Goal: Information Seeking & Learning: Learn about a topic

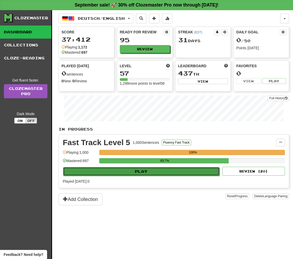
click at [160, 172] on button "Play" at bounding box center [141, 171] width 157 height 9
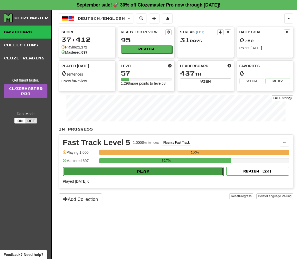
select select "**"
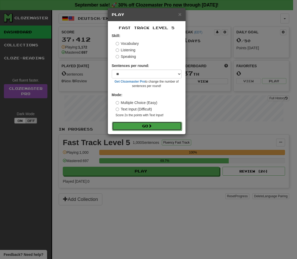
click at [152, 125] on span at bounding box center [150, 126] width 4 height 4
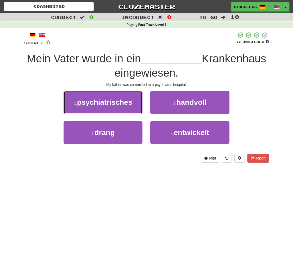
click at [104, 105] on span "psychiatrisches" at bounding box center [104, 102] width 55 height 8
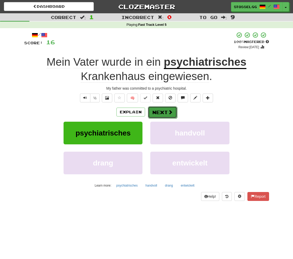
click at [162, 112] on button "Next" at bounding box center [162, 112] width 29 height 12
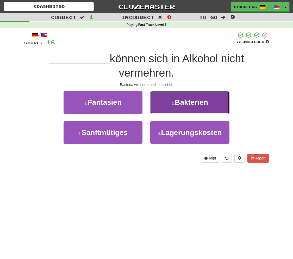
click at [185, 106] on span "Bakterien" at bounding box center [191, 102] width 33 height 8
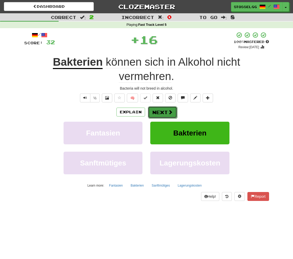
click at [168, 110] on span at bounding box center [170, 112] width 5 height 5
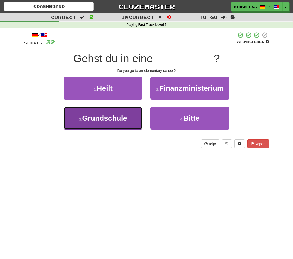
click at [109, 116] on span "Grundschule" at bounding box center [104, 118] width 45 height 8
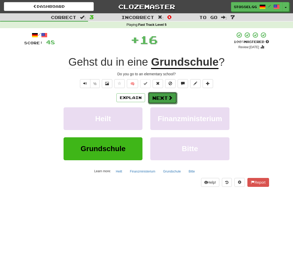
click at [155, 96] on button "Next" at bounding box center [162, 98] width 29 height 12
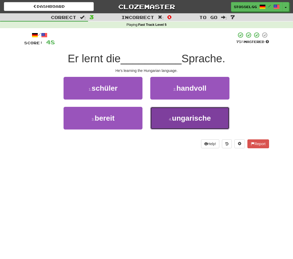
click at [174, 125] on button "4 . ungarische" at bounding box center [189, 118] width 79 height 23
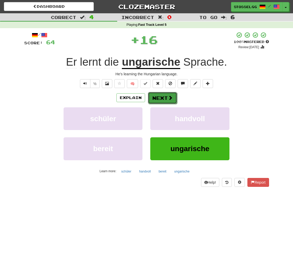
click at [158, 98] on button "Next" at bounding box center [162, 98] width 29 height 12
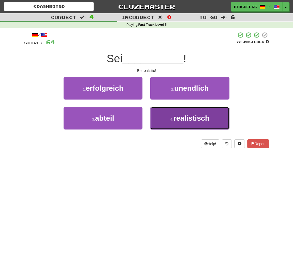
click at [167, 124] on button "4 . realistisch" at bounding box center [189, 118] width 79 height 23
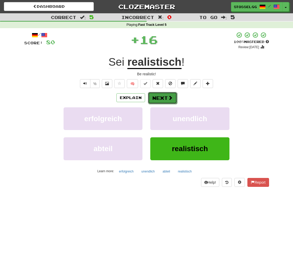
click at [164, 99] on button "Next" at bounding box center [162, 98] width 29 height 12
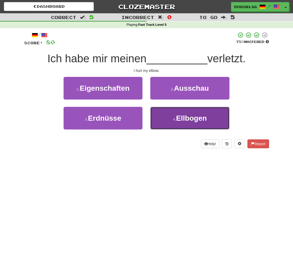
click at [184, 118] on span "Ellbogen" at bounding box center [191, 118] width 31 height 8
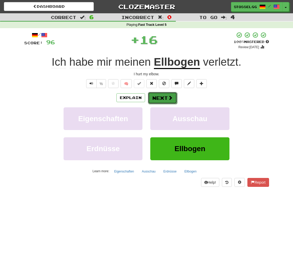
click at [175, 99] on button "Next" at bounding box center [162, 98] width 29 height 12
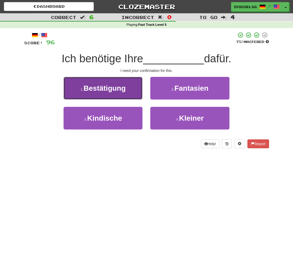
click at [101, 94] on button "1 . Bestätigung" at bounding box center [103, 88] width 79 height 23
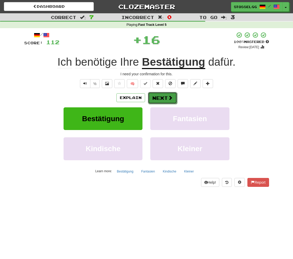
click at [174, 97] on button "Next" at bounding box center [162, 98] width 29 height 12
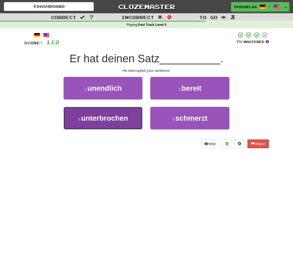
click at [113, 121] on span "unterbrochen" at bounding box center [104, 118] width 47 height 8
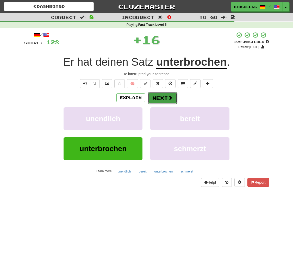
click at [156, 98] on button "Next" at bounding box center [162, 98] width 29 height 12
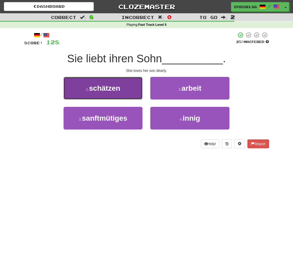
click at [113, 91] on span "schätzen" at bounding box center [104, 88] width 31 height 8
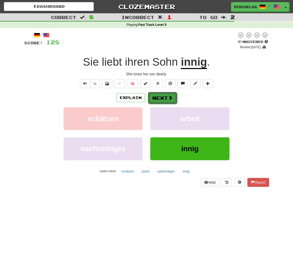
click at [165, 97] on button "Next" at bounding box center [162, 98] width 29 height 12
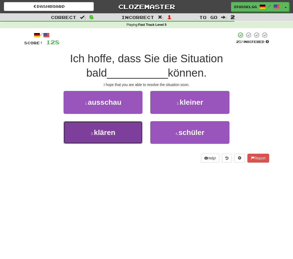
click at [124, 132] on button "3 . klären" at bounding box center [103, 132] width 79 height 23
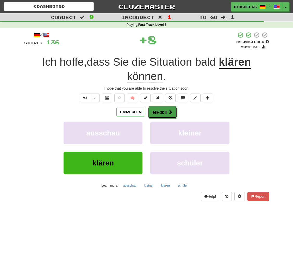
click at [158, 112] on button "Next" at bounding box center [162, 112] width 29 height 12
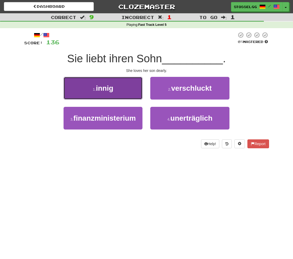
click at [118, 92] on button "1 . innig" at bounding box center [103, 88] width 79 height 23
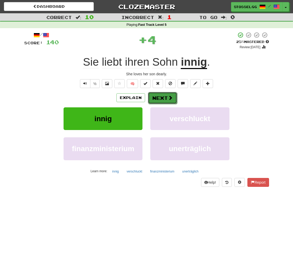
click at [166, 97] on button "Next" at bounding box center [162, 98] width 29 height 12
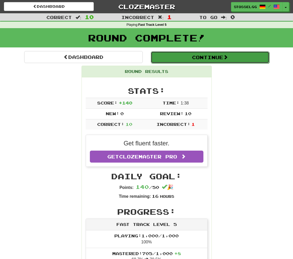
click at [224, 60] on button "Continue" at bounding box center [210, 57] width 119 height 12
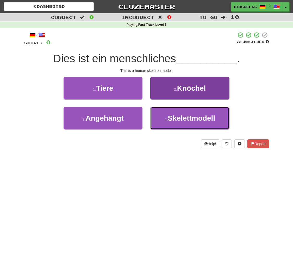
click at [175, 122] on button "4 . Skelettmodell" at bounding box center [189, 118] width 79 height 23
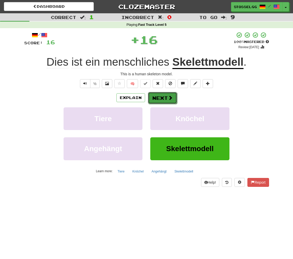
click at [161, 101] on button "Next" at bounding box center [162, 98] width 29 height 12
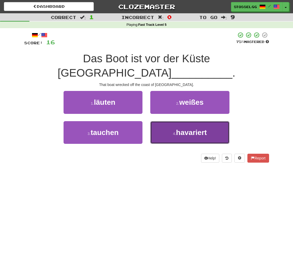
click at [173, 125] on button "4 . havariert" at bounding box center [189, 132] width 79 height 23
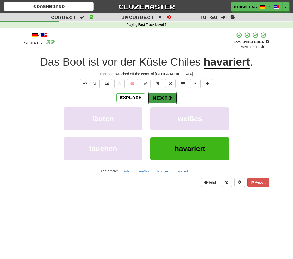
click at [166, 98] on button "Next" at bounding box center [162, 98] width 29 height 12
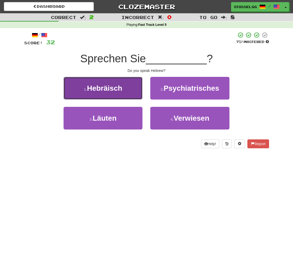
click at [112, 91] on span "Hebräisch" at bounding box center [104, 88] width 35 height 8
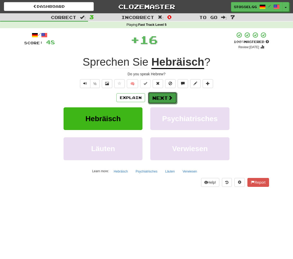
click at [164, 99] on button "Next" at bounding box center [162, 98] width 29 height 12
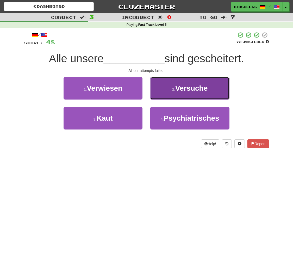
click at [178, 92] on span "Versuche" at bounding box center [192, 88] width 33 height 8
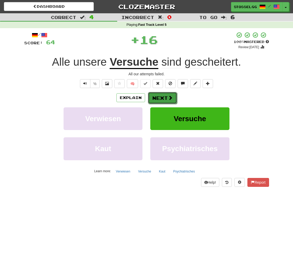
click at [161, 98] on button "Next" at bounding box center [162, 98] width 29 height 12
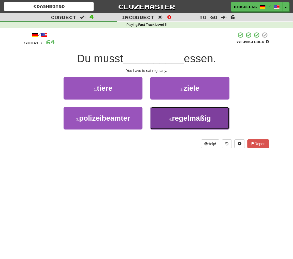
click at [168, 121] on button "4 . regelmäßig" at bounding box center [189, 118] width 79 height 23
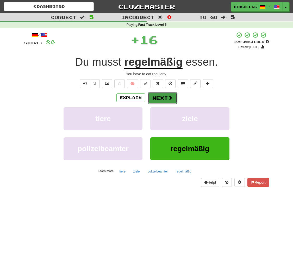
click at [167, 101] on button "Next" at bounding box center [162, 98] width 29 height 12
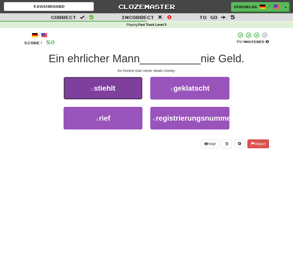
click at [120, 97] on button "1 . stiehlt" at bounding box center [103, 88] width 79 height 23
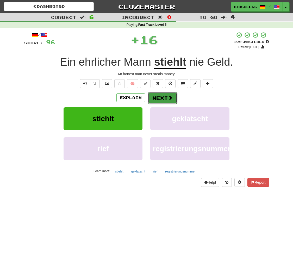
click at [153, 99] on button "Next" at bounding box center [162, 98] width 29 height 12
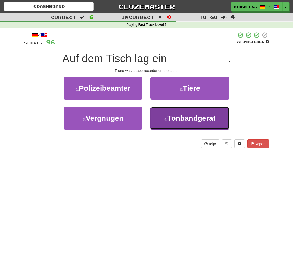
click at [176, 124] on button "4 . Tonbandgerät" at bounding box center [189, 118] width 79 height 23
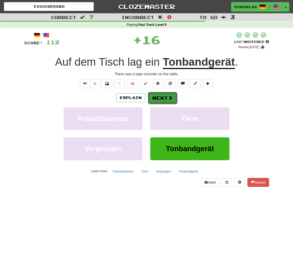
click at [169, 99] on span at bounding box center [170, 97] width 5 height 5
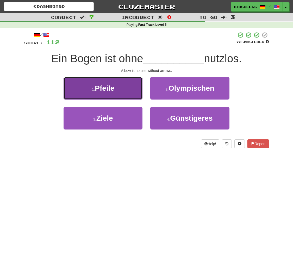
click at [123, 92] on button "1 . Pfeile" at bounding box center [103, 88] width 79 height 23
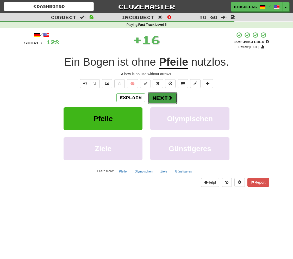
click at [166, 100] on button "Next" at bounding box center [162, 98] width 29 height 12
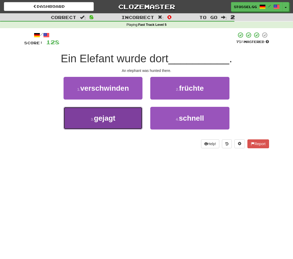
click at [122, 121] on button "3 . gejagt" at bounding box center [103, 118] width 79 height 23
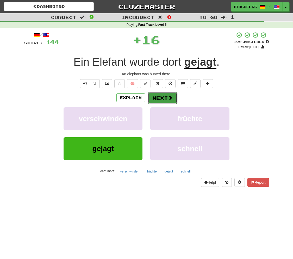
click at [168, 94] on button "Next" at bounding box center [162, 98] width 29 height 12
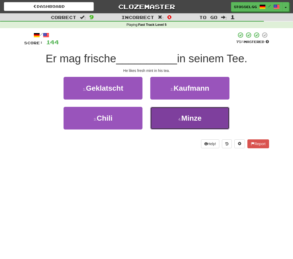
click at [174, 126] on button "4 . Minze" at bounding box center [189, 118] width 79 height 23
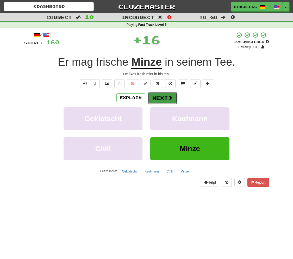
click at [165, 99] on button "Next" at bounding box center [162, 98] width 29 height 12
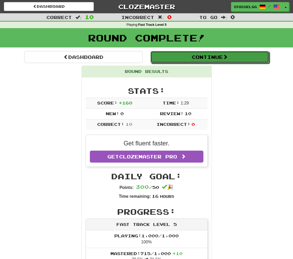
click at [213, 59] on button "Continue" at bounding box center [210, 57] width 119 height 12
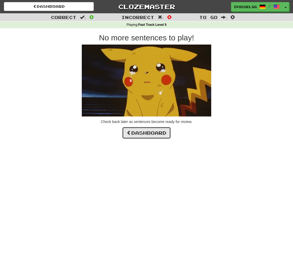
click at [150, 134] on link "Dashboard" at bounding box center [146, 133] width 49 height 12
